Goal: Information Seeking & Learning: Learn about a topic

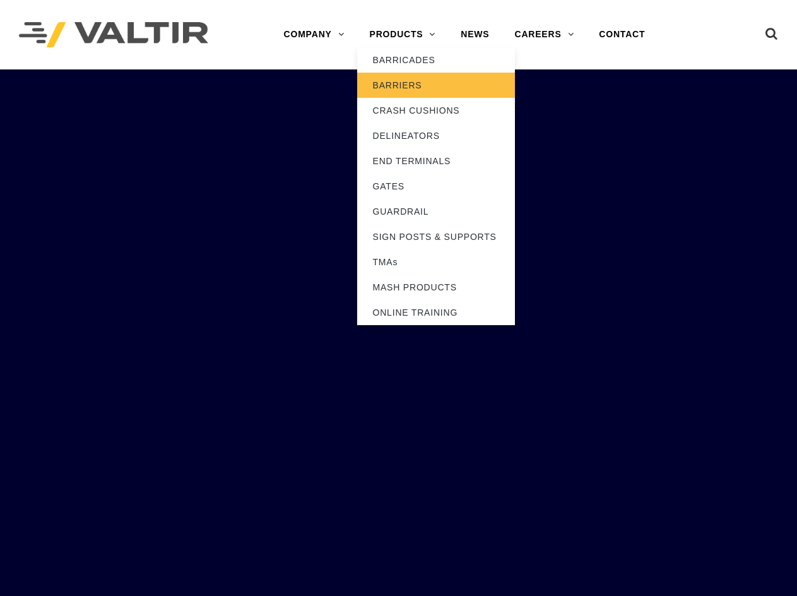
click at [412, 80] on link "BARRIERS" at bounding box center [436, 85] width 158 height 25
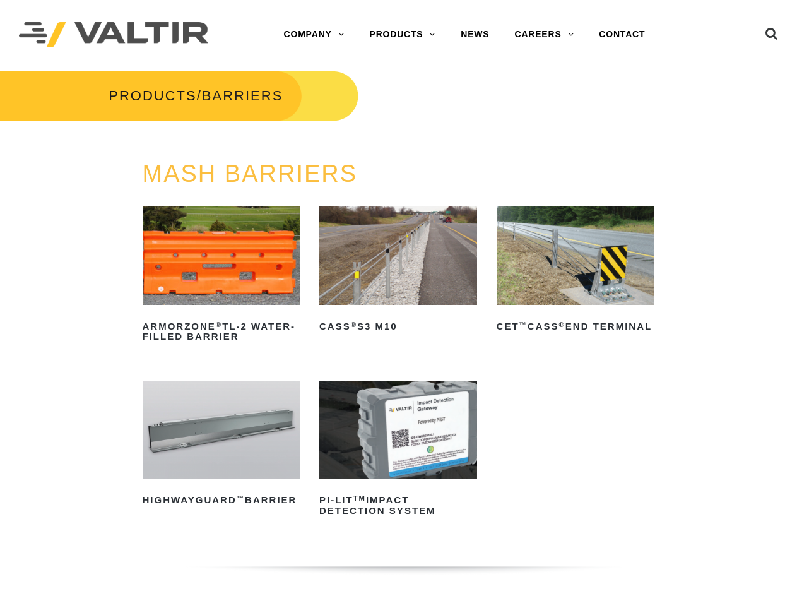
click at [187, 451] on img at bounding box center [222, 430] width 158 height 98
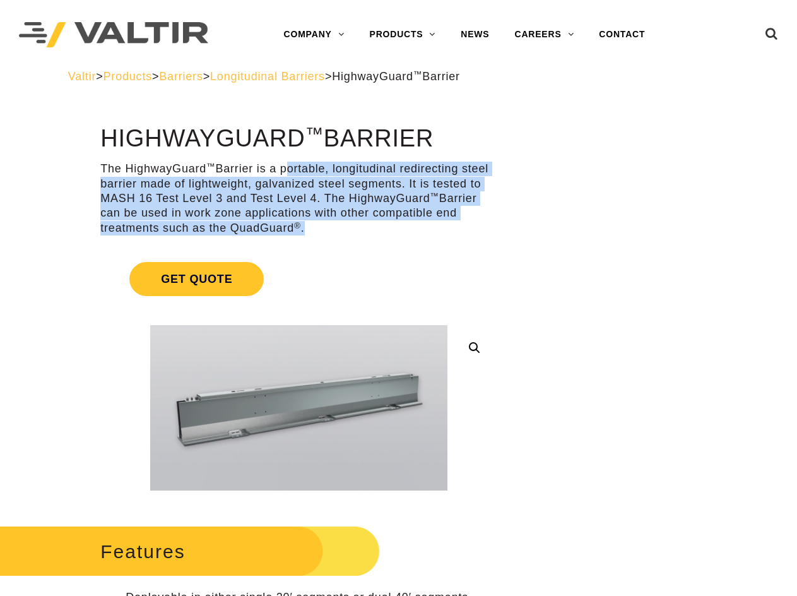
drag, startPoint x: 285, startPoint y: 169, endPoint x: 311, endPoint y: 227, distance: 62.7
click at [311, 227] on p "The HighwayGuard ™ Barrier is a portable, longitudinal redirecting steel barrie…" at bounding box center [298, 199] width 397 height 74
copy p "portable, longitudinal redirecting steel barrier made of lightweight, galvanize…"
